Goal: Task Accomplishment & Management: Use online tool/utility

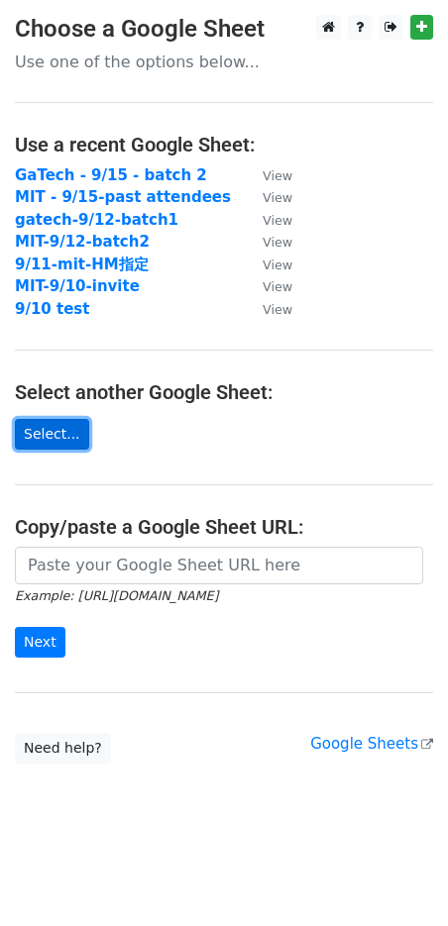
click at [43, 419] on link "Select..." at bounding box center [52, 434] width 74 height 31
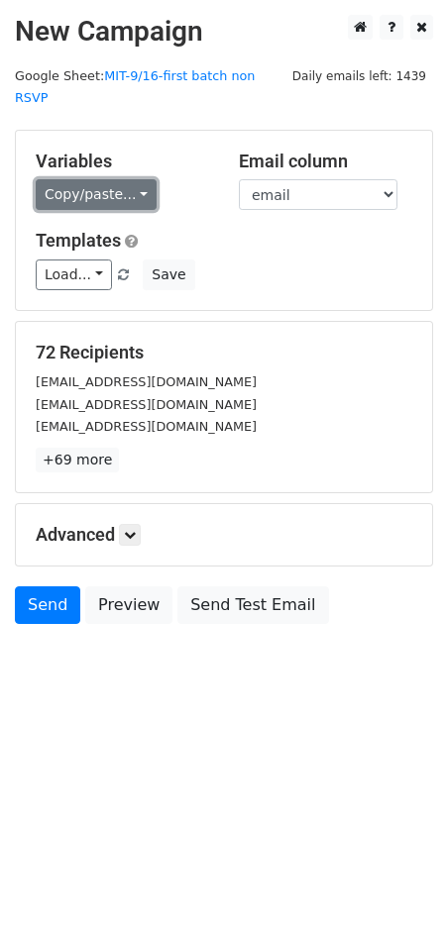
click at [82, 185] on link "Copy/paste..." at bounding box center [96, 194] width 121 height 31
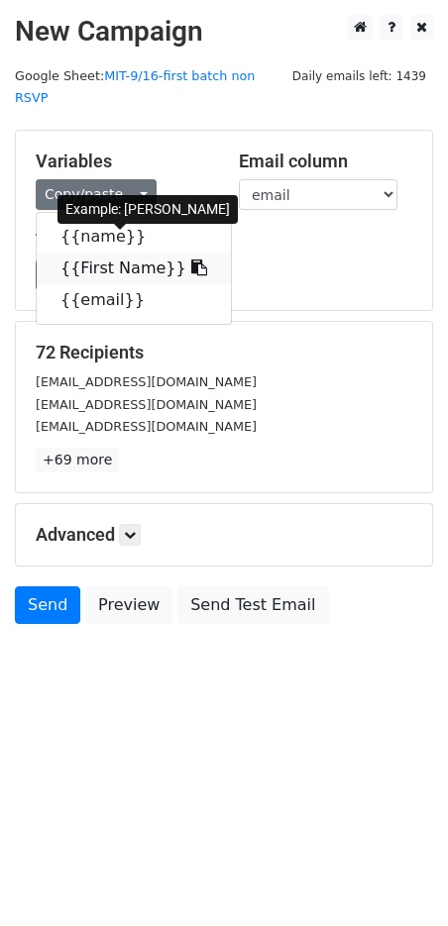
click at [104, 252] on link "{{First Name}}" at bounding box center [134, 268] width 194 height 32
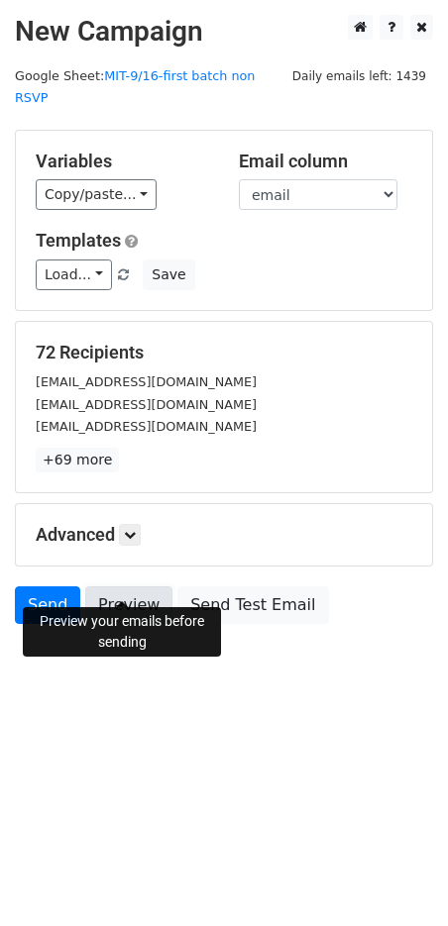
drag, startPoint x: 141, startPoint y: 575, endPoint x: 157, endPoint y: 579, distance: 17.3
click at [141, 586] on link "Preview" at bounding box center [128, 605] width 87 height 38
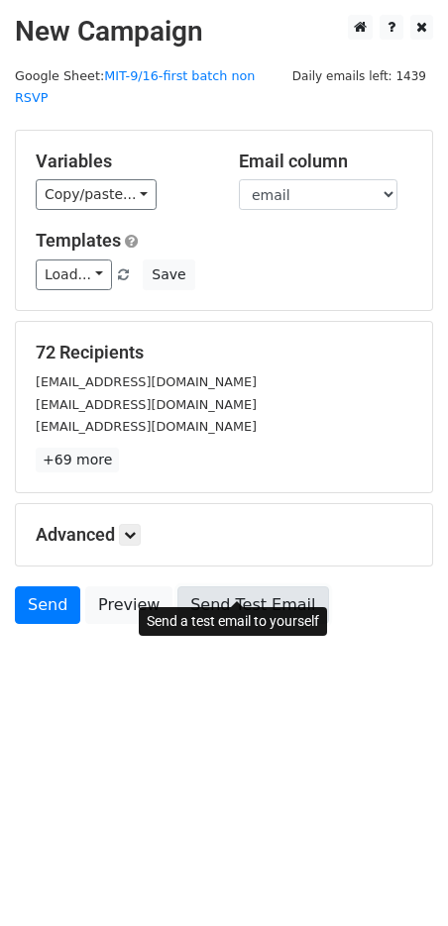
click at [228, 586] on link "Send Test Email" at bounding box center [252, 605] width 151 height 38
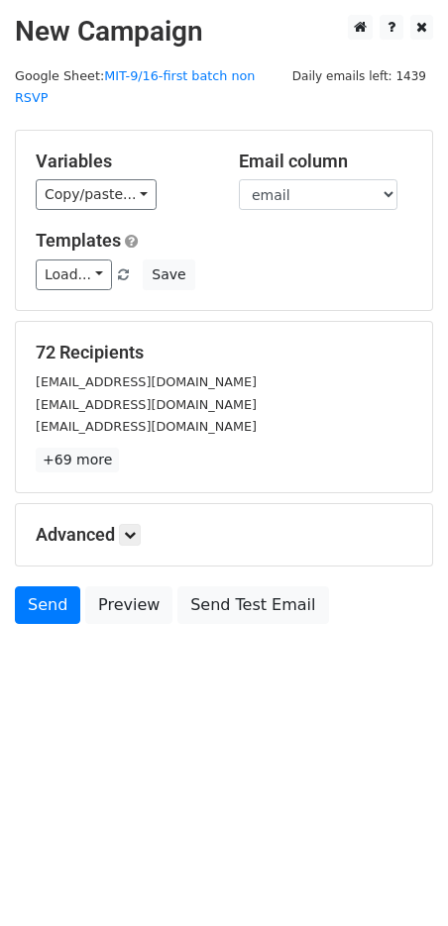
click at [86, 524] on h5 "Advanced" at bounding box center [224, 535] width 376 height 22
click at [128, 529] on icon at bounding box center [130, 535] width 12 height 12
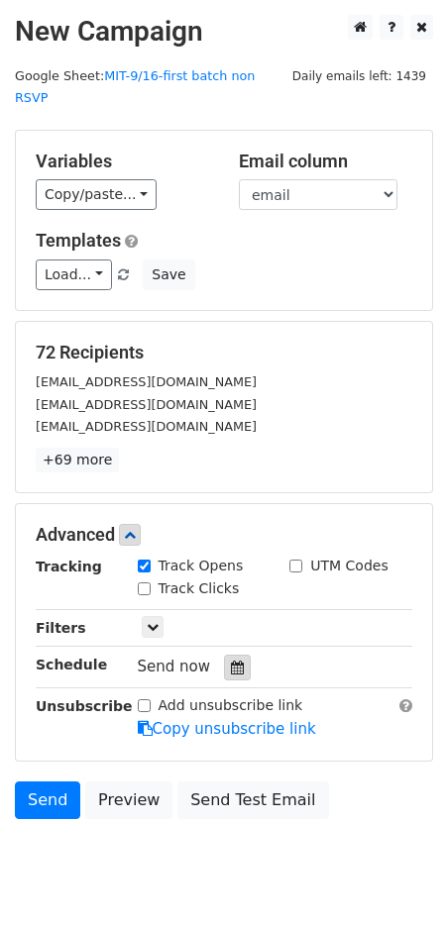
click at [236, 655] on div at bounding box center [237, 668] width 27 height 26
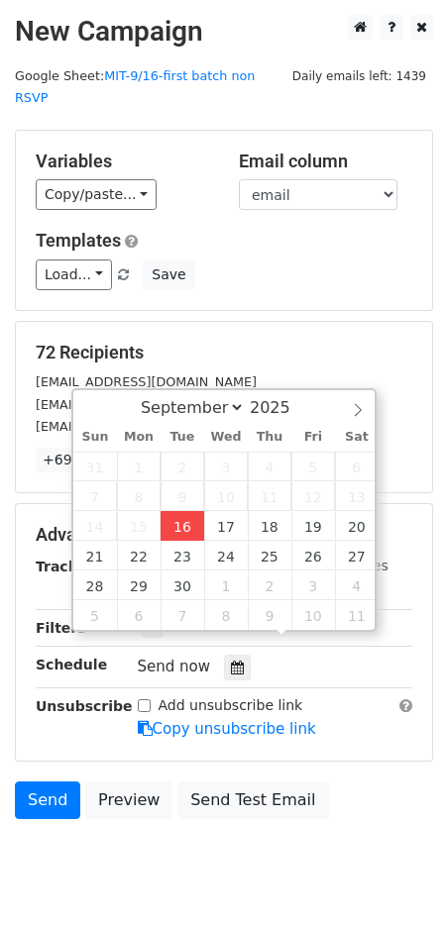
type input "[DATE] 12:00"
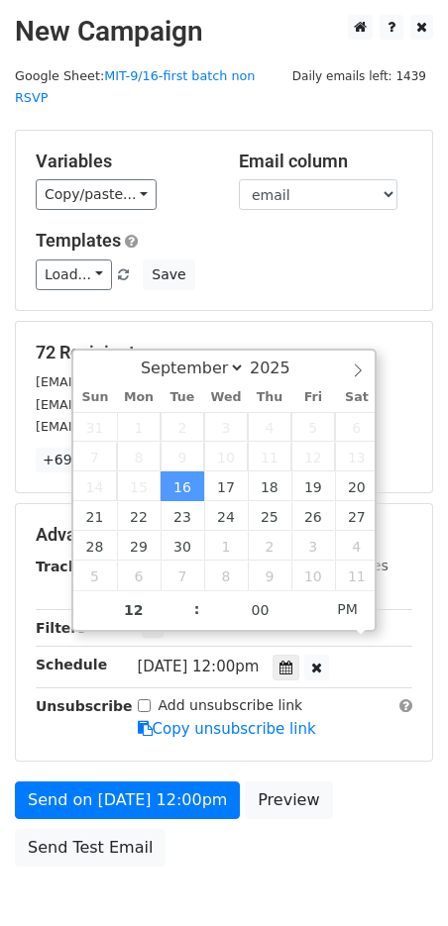
click at [388, 781] on div "Send on [DATE] 12:00pm Preview Send Test Email" at bounding box center [224, 828] width 448 height 95
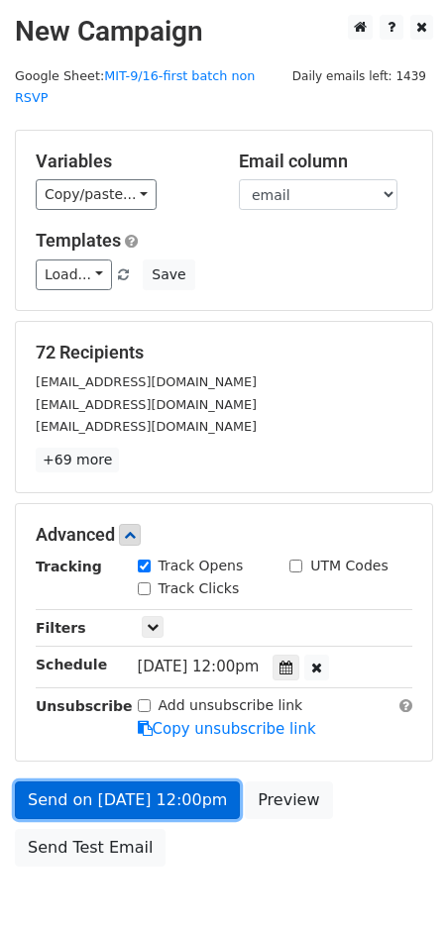
click at [171, 781] on link "Send on [DATE] 12:00pm" at bounding box center [127, 800] width 225 height 38
